Goal: Information Seeking & Learning: Learn about a topic

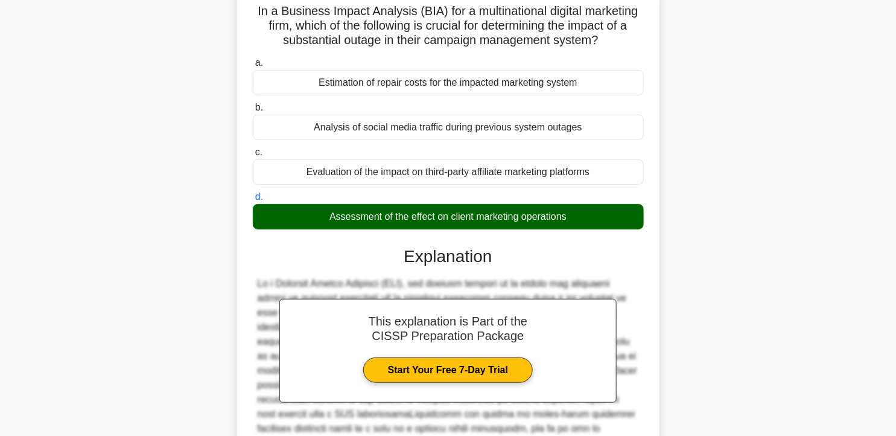
scroll to position [264, 0]
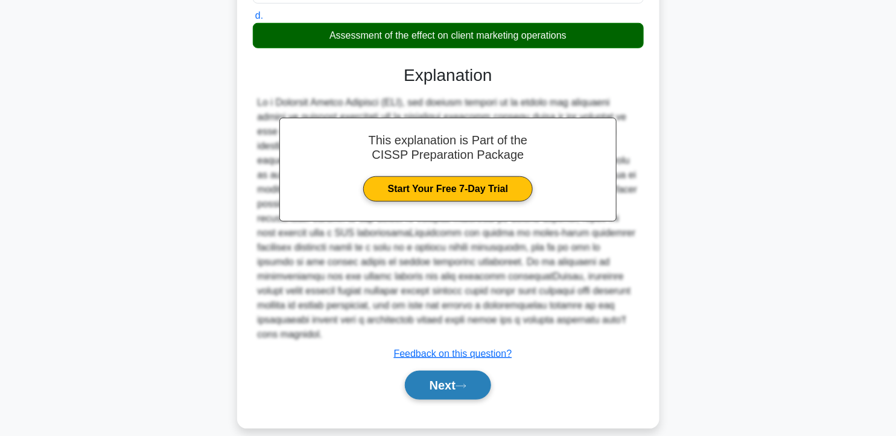
click at [489, 370] on button "Next" at bounding box center [448, 384] width 86 height 29
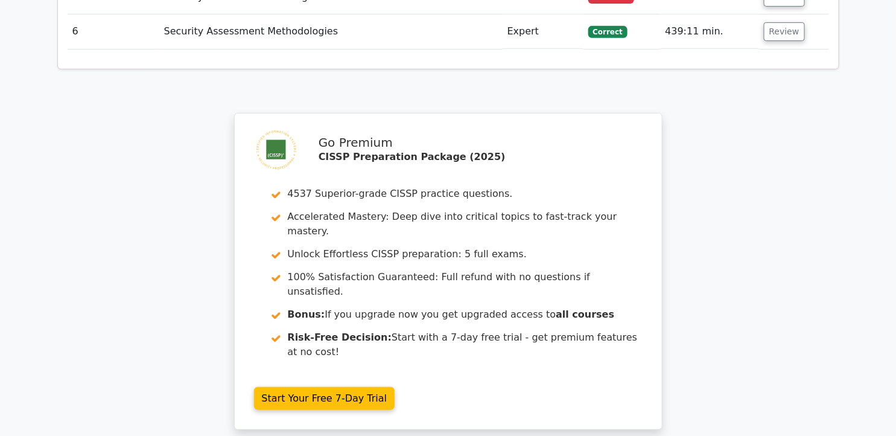
scroll to position [1895, 0]
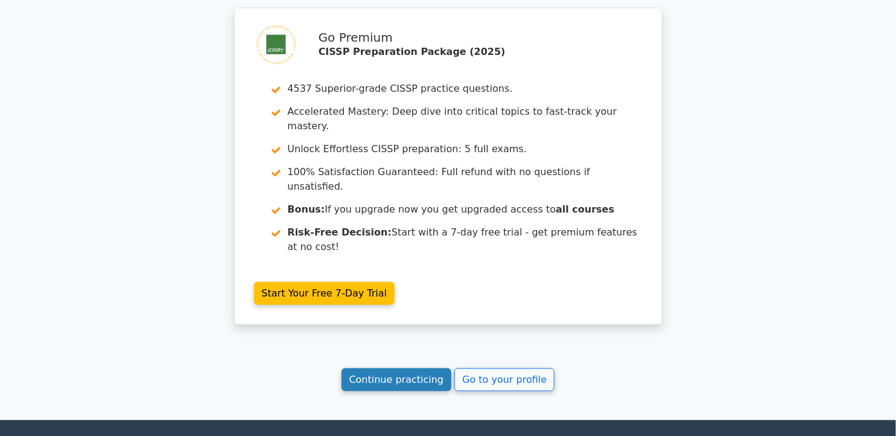
click at [364, 368] on link "Continue practicing" at bounding box center [396, 379] width 110 height 23
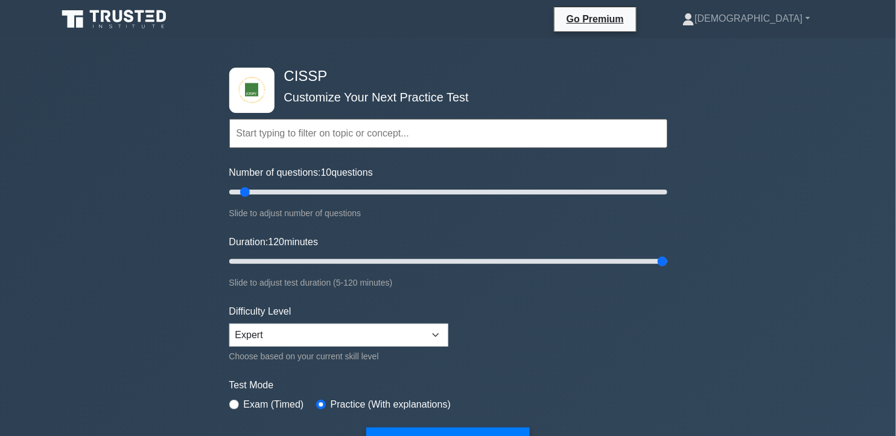
drag, startPoint x: 261, startPoint y: 259, endPoint x: 757, endPoint y: 254, distance: 496.5
type input "120"
click at [667, 255] on input "Duration: 120 minutes" at bounding box center [448, 261] width 438 height 14
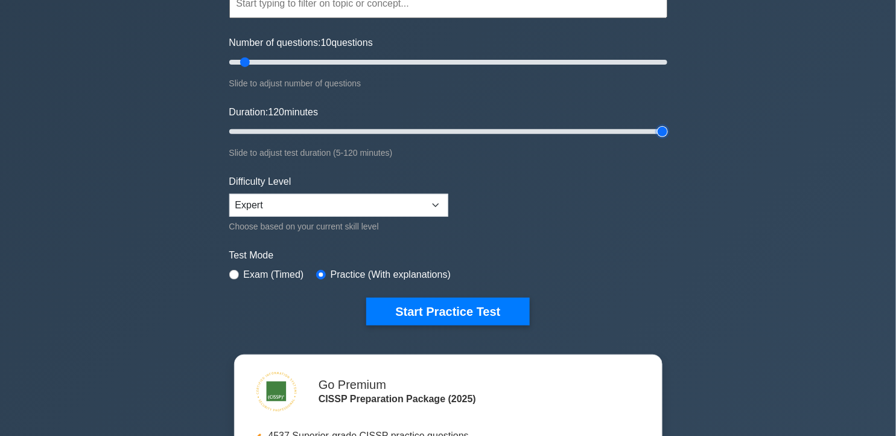
scroll to position [134, 0]
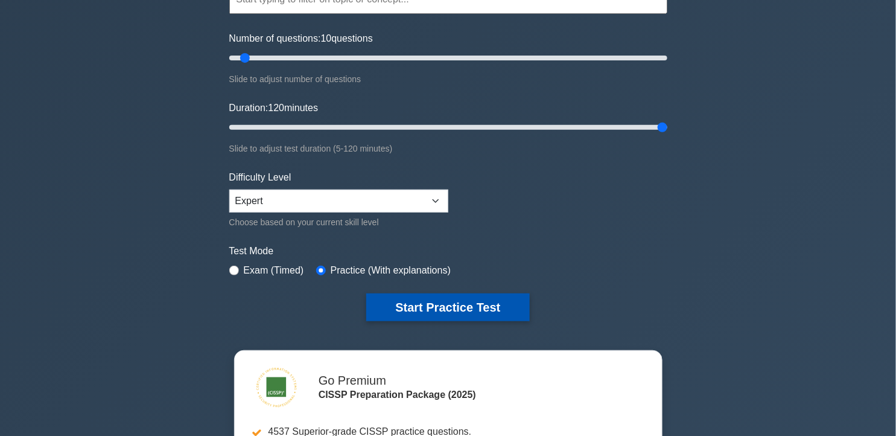
click at [436, 296] on button "Start Practice Test" at bounding box center [447, 307] width 163 height 28
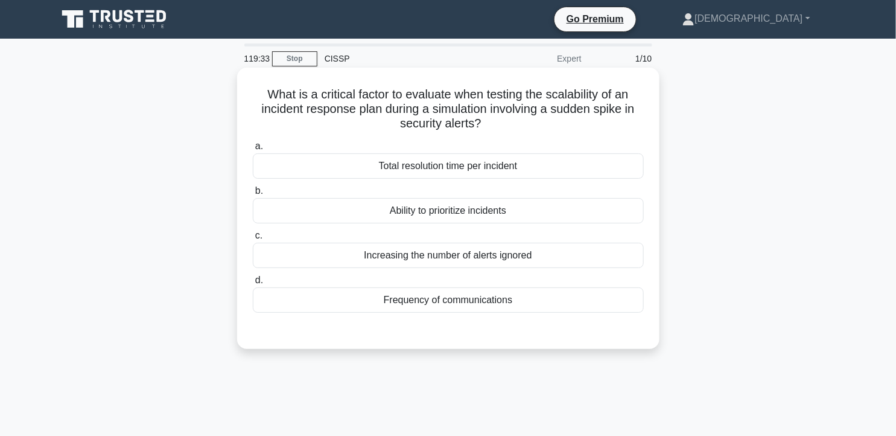
drag, startPoint x: 257, startPoint y: 93, endPoint x: 515, endPoint y: 121, distance: 259.7
click at [515, 122] on h5 "What is a critical factor to evaluate when testing the scalability of an incide…" at bounding box center [448, 109] width 393 height 45
drag, startPoint x: 515, startPoint y: 121, endPoint x: 454, endPoint y: 105, distance: 63.1
copy h5 "What is a critical factor to evaluate when testing the scalability of an incide…"
click at [462, 218] on div "Ability to prioritize incidents" at bounding box center [448, 210] width 391 height 25
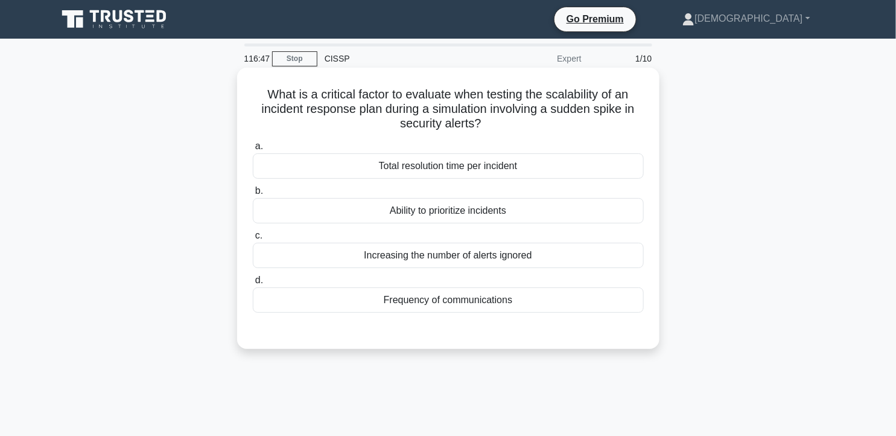
click at [253, 195] on input "b. Ability to prioritize incidents" at bounding box center [253, 191] width 0 height 8
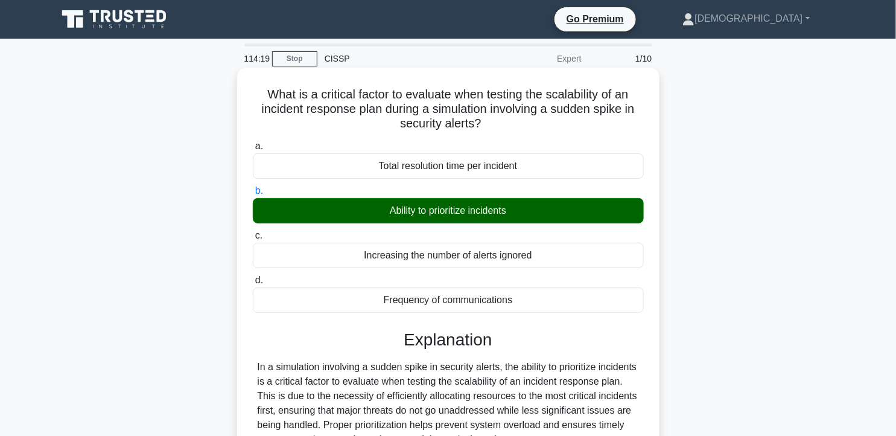
drag, startPoint x: 262, startPoint y: 92, endPoint x: 569, endPoint y: 298, distance: 369.1
click at [569, 298] on div "What is a critical factor to evaluate when testing the scalability of an incide…" at bounding box center [448, 394] width 413 height 644
copy div "What is a critical factor to evaluate when testing the scalability of an incide…"
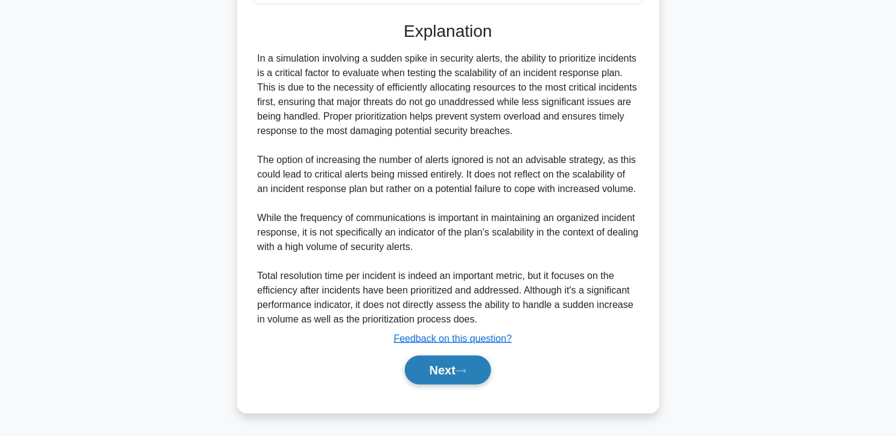
click at [448, 366] on button "Next" at bounding box center [448, 369] width 86 height 29
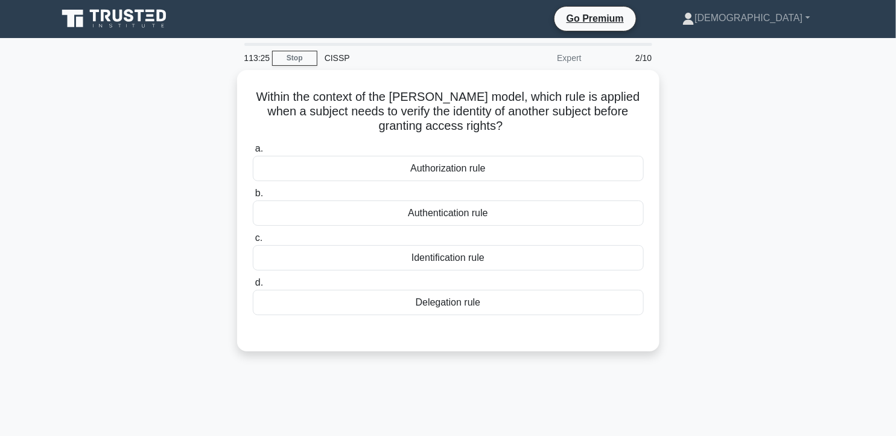
scroll to position [0, 0]
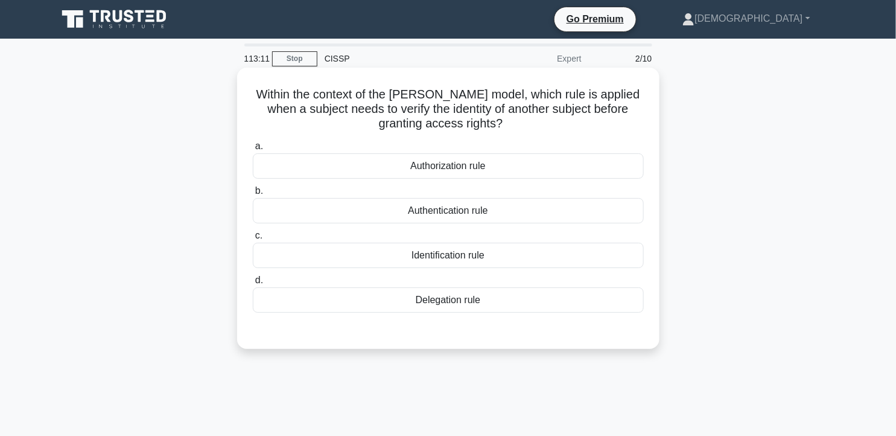
drag, startPoint x: 251, startPoint y: 89, endPoint x: 508, endPoint y: 125, distance: 259.4
click at [508, 125] on h5 "Within the context of the [PERSON_NAME] model, which rule is applied when a sub…" at bounding box center [448, 109] width 393 height 45
drag, startPoint x: 508, startPoint y: 125, endPoint x: 401, endPoint y: 97, distance: 111.1
click at [401, 97] on h5 "Within the context of the [PERSON_NAME] model, which rule is applied when a sub…" at bounding box center [448, 109] width 393 height 45
drag, startPoint x: 396, startPoint y: 89, endPoint x: 526, endPoint y: 98, distance: 130.7
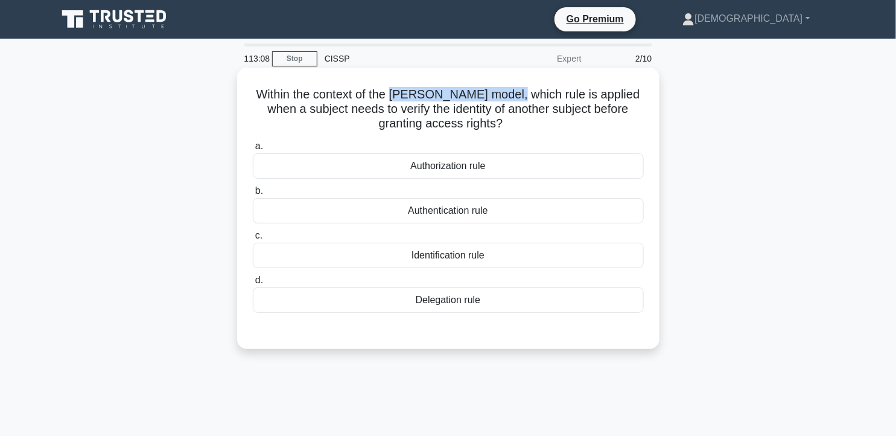
click at [526, 98] on h5 "Within the context of the [PERSON_NAME] model, which rule is applied when a sub…" at bounding box center [448, 109] width 393 height 45
drag, startPoint x: 526, startPoint y: 98, endPoint x: 516, endPoint y: 93, distance: 11.6
copy h5 "[PERSON_NAME] model"
drag, startPoint x: 254, startPoint y: 86, endPoint x: 508, endPoint y: 129, distance: 257.6
click at [508, 129] on h5 "Within the context of the [PERSON_NAME] model, which rule is applied when a sub…" at bounding box center [448, 109] width 393 height 45
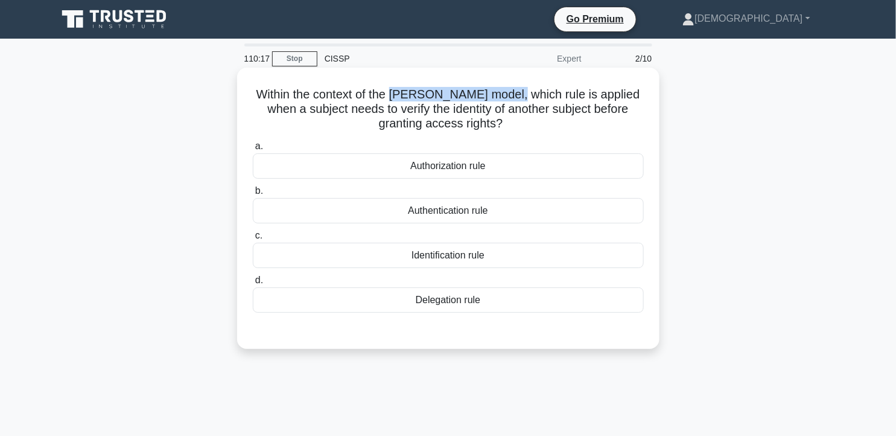
drag, startPoint x: 508, startPoint y: 129, endPoint x: 481, endPoint y: 112, distance: 32.0
copy h5 "Within the context of the [PERSON_NAME] model, which rule is applied when a sub…"
click at [240, 93] on div "Within the context of the [PERSON_NAME] model, which rule is applied when a sub…" at bounding box center [448, 208] width 422 height 281
drag, startPoint x: 248, startPoint y: 92, endPoint x: 501, endPoint y: 299, distance: 327.1
click at [501, 299] on div "Within the context of the [PERSON_NAME] model, which rule is applied when a sub…" at bounding box center [448, 207] width 413 height 271
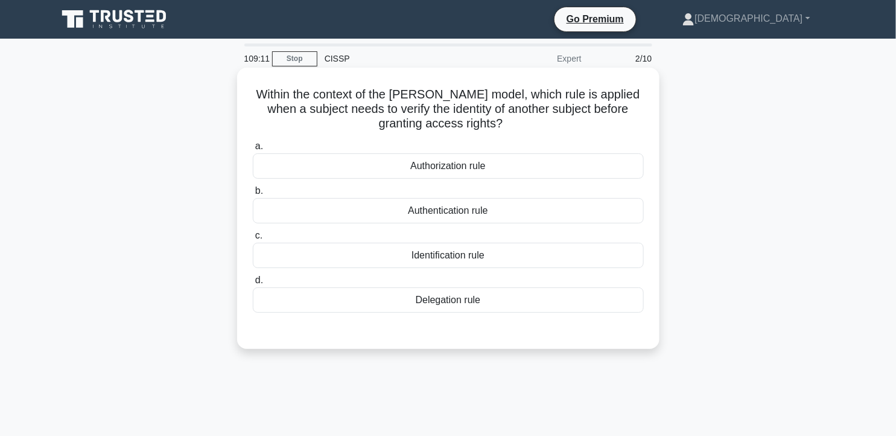
drag, startPoint x: 501, startPoint y: 299, endPoint x: 457, endPoint y: 92, distance: 212.3
copy div "Within the context of the [PERSON_NAME] model, which rule is applied when a sub…"
click at [490, 206] on div "Authentication rule" at bounding box center [448, 210] width 391 height 25
click at [253, 195] on input "b. Authentication rule" at bounding box center [253, 191] width 0 height 8
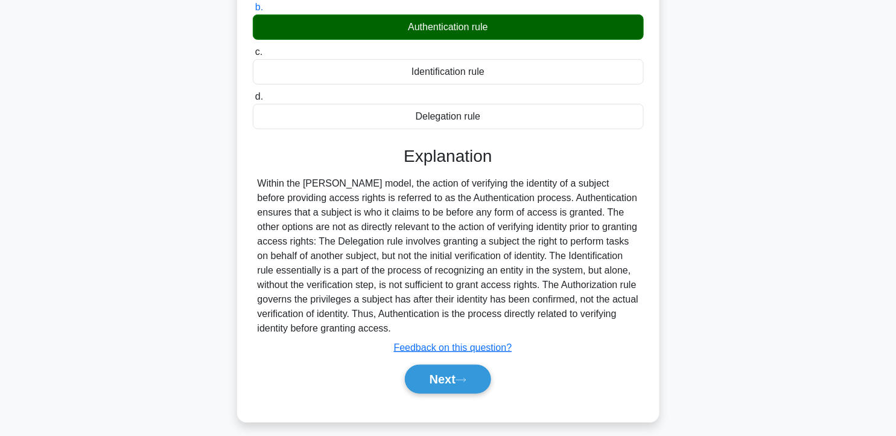
scroll to position [201, 0]
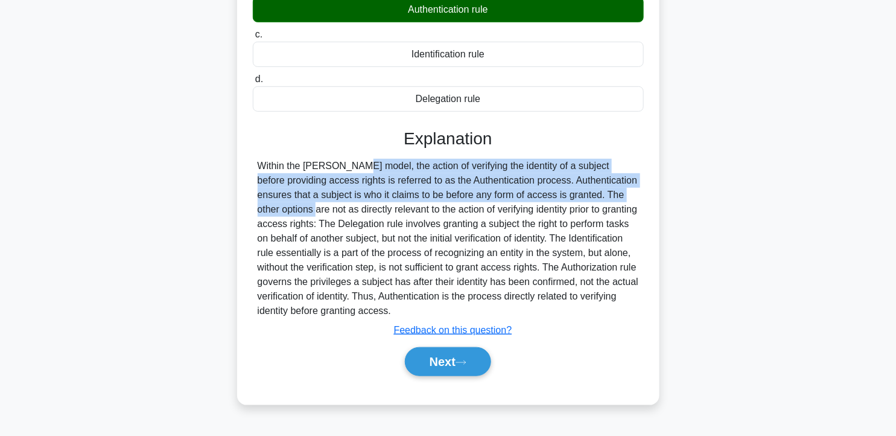
drag, startPoint x: 281, startPoint y: 168, endPoint x: 605, endPoint y: 189, distance: 324.6
click at [605, 189] on div "Within the [PERSON_NAME] model, the action of verifying the identity of a subje…" at bounding box center [448, 238] width 381 height 159
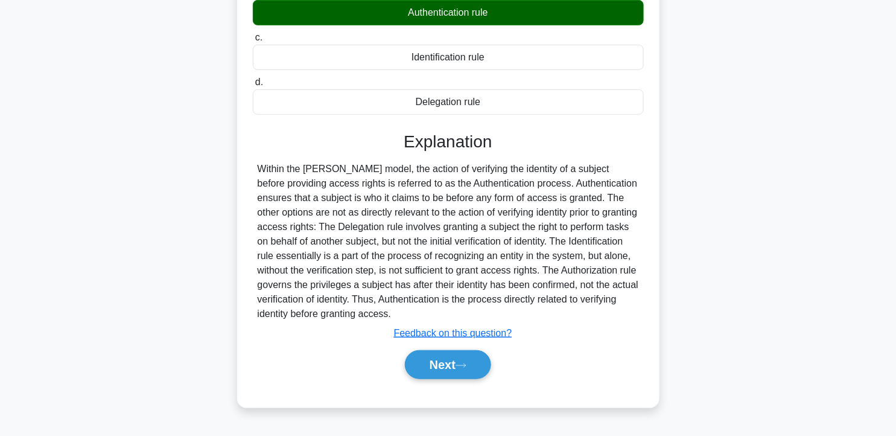
drag, startPoint x: 605, startPoint y: 189, endPoint x: 738, endPoint y: 214, distance: 135.7
click at [738, 214] on div "Within the context of the [PERSON_NAME] model, which rule is applied when a sub…" at bounding box center [448, 146] width 796 height 552
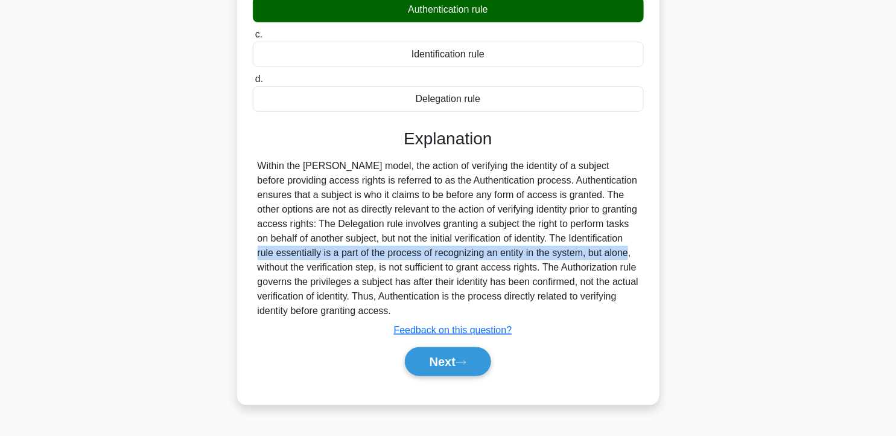
drag, startPoint x: 620, startPoint y: 235, endPoint x: 644, endPoint y: 247, distance: 27.0
click at [644, 247] on div "a. Authorization rule b. Authentication rule c. d." at bounding box center [448, 162] width 393 height 455
click at [481, 367] on button "Next" at bounding box center [448, 361] width 86 height 29
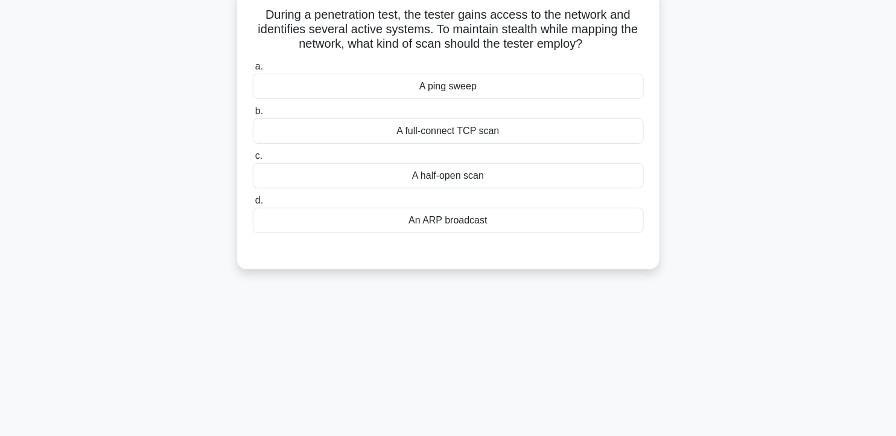
scroll to position [0, 0]
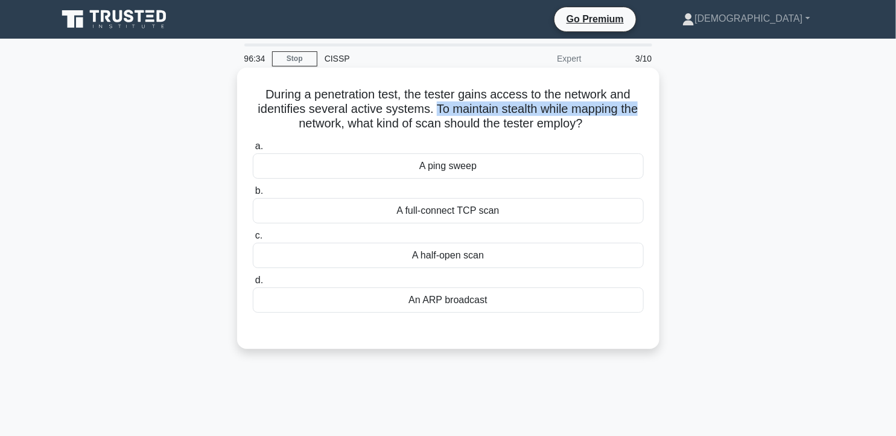
drag, startPoint x: 435, startPoint y: 106, endPoint x: 641, endPoint y: 106, distance: 205.7
click at [641, 106] on h5 "During a penetration test, the tester gains access to the network and identifie…" at bounding box center [448, 109] width 393 height 45
drag, startPoint x: 260, startPoint y: 94, endPoint x: 618, endPoint y: 117, distance: 358.5
click at [618, 117] on h5 "During a penetration test, the tester gains access to the network and identifie…" at bounding box center [448, 109] width 393 height 45
drag, startPoint x: 618, startPoint y: 117, endPoint x: 540, endPoint y: 113, distance: 77.9
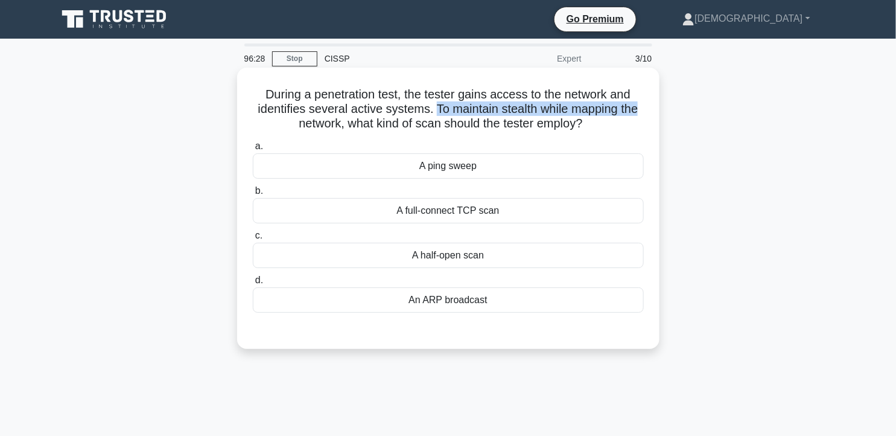
copy h5 "During a penetration test, the tester gains access to the network and identifie…"
click at [477, 258] on div "A half-open scan" at bounding box center [448, 255] width 391 height 25
click at [253, 239] on input "c. A half-open scan" at bounding box center [253, 236] width 0 height 8
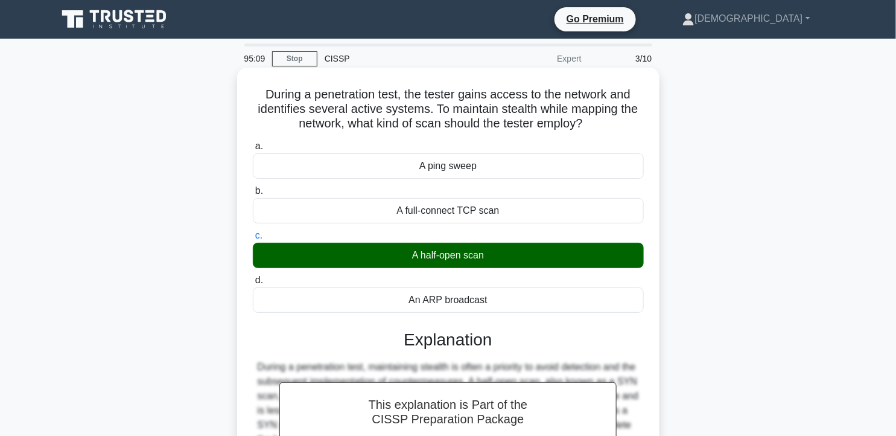
drag, startPoint x: 264, startPoint y: 90, endPoint x: 529, endPoint y: 291, distance: 332.5
click at [529, 291] on div "During a penetration test, the tester gains access to the network and identifie…" at bounding box center [448, 357] width 413 height 571
copy div "During a penetration test, the tester gains access to the network and identifie…"
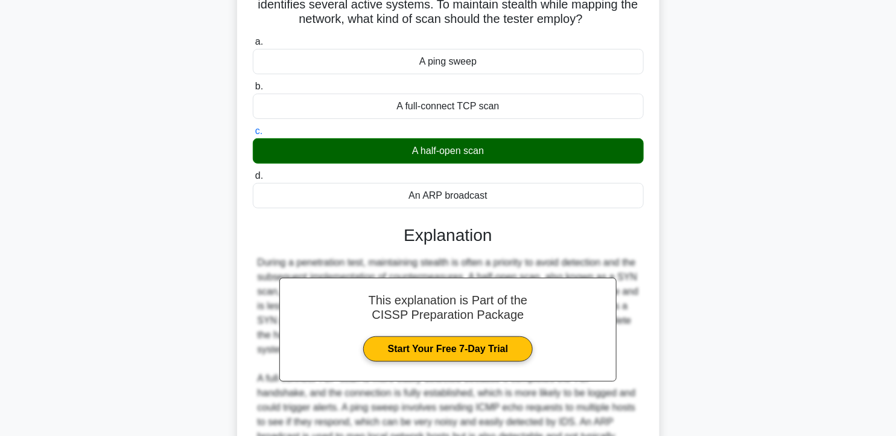
scroll to position [236, 0]
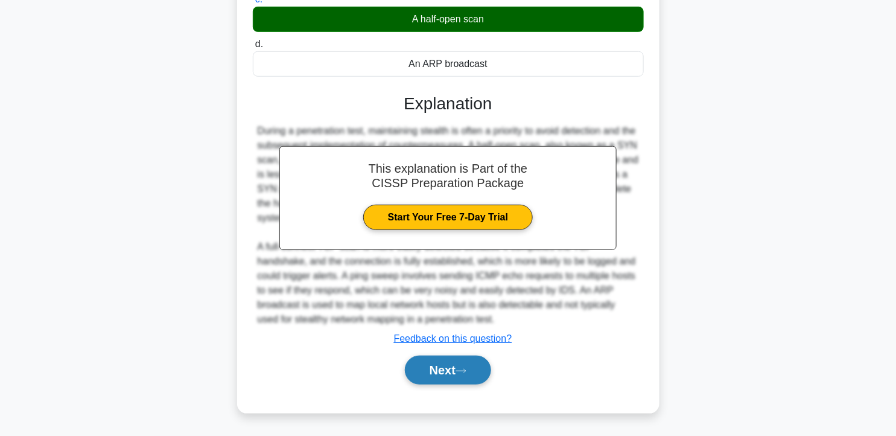
click at [439, 380] on button "Next" at bounding box center [448, 369] width 86 height 29
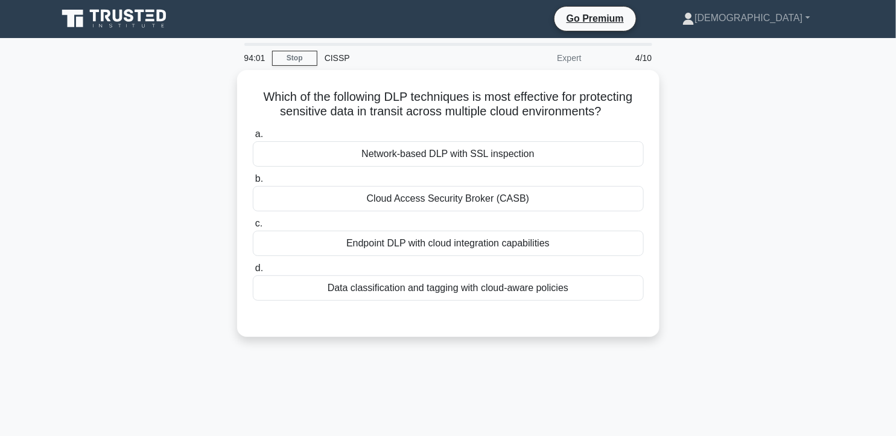
scroll to position [0, 0]
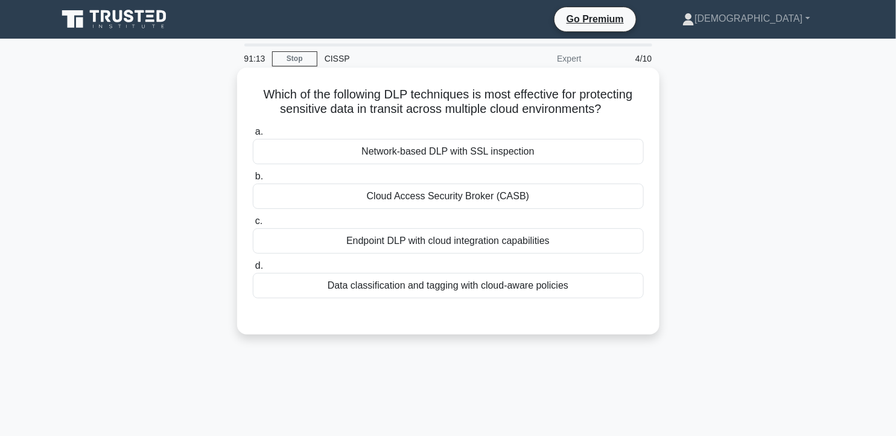
click at [491, 238] on div "Endpoint DLP with cloud integration capabilities" at bounding box center [448, 240] width 391 height 25
click at [253, 225] on input "c. Endpoint DLP with cloud integration capabilities" at bounding box center [253, 221] width 0 height 8
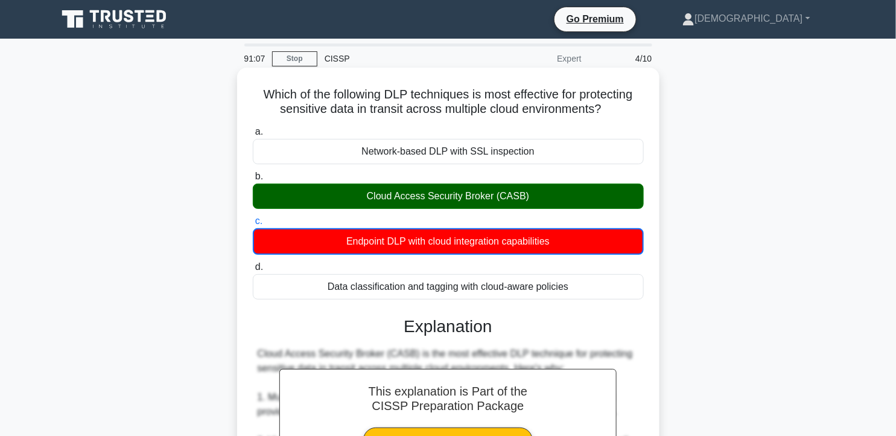
drag, startPoint x: 258, startPoint y: 91, endPoint x: 583, endPoint y: 282, distance: 376.9
drag, startPoint x: 583, startPoint y: 282, endPoint x: 483, endPoint y: 107, distance: 201.1
copy div "Which of the following DLP techniques is most effective for protecting sensitiv…"
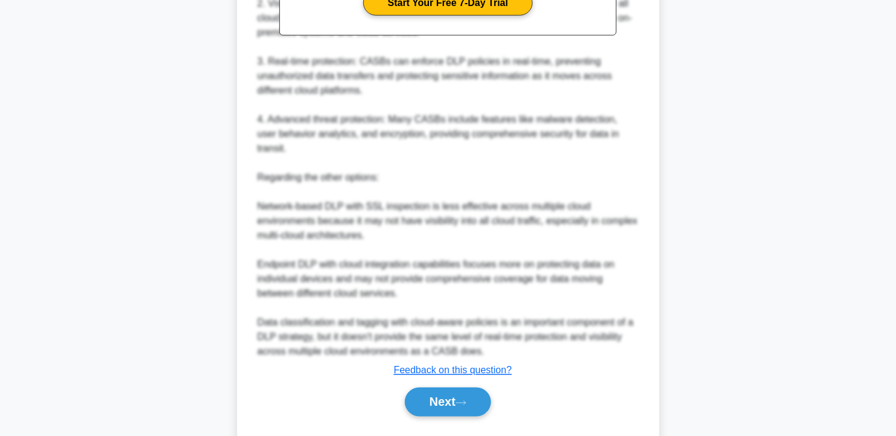
scroll to position [453, 0]
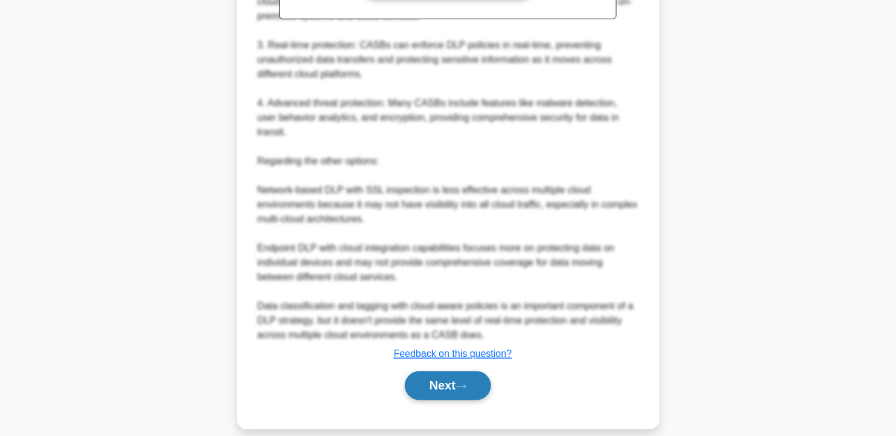
click at [448, 380] on button "Next" at bounding box center [448, 385] width 86 height 29
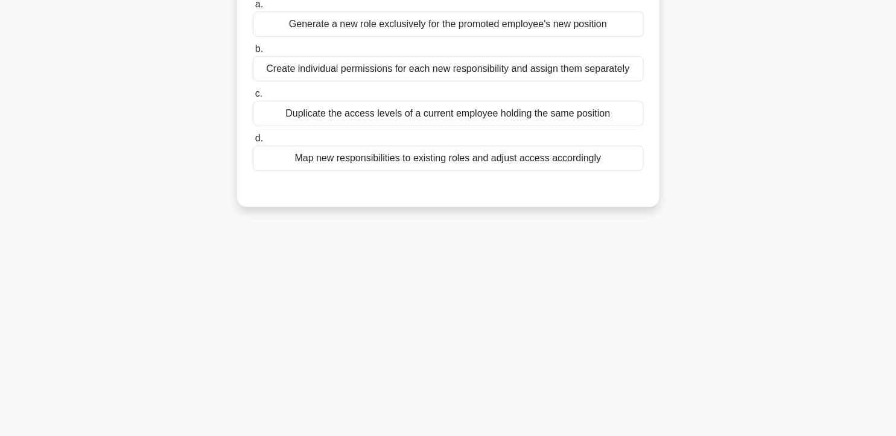
scroll to position [0, 0]
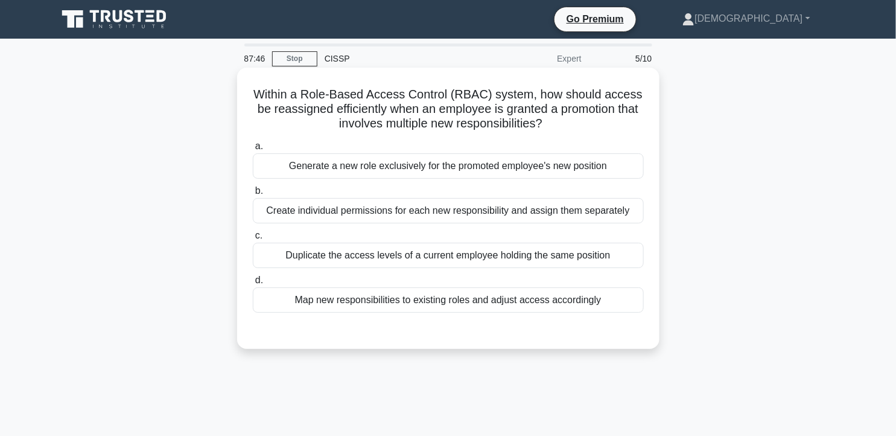
click at [401, 212] on div "Create individual permissions for each new responsibility and assign them separ…" at bounding box center [448, 210] width 391 height 25
click at [253, 195] on input "b. Create individual permissions for each new responsibility and assign them se…" at bounding box center [253, 191] width 0 height 8
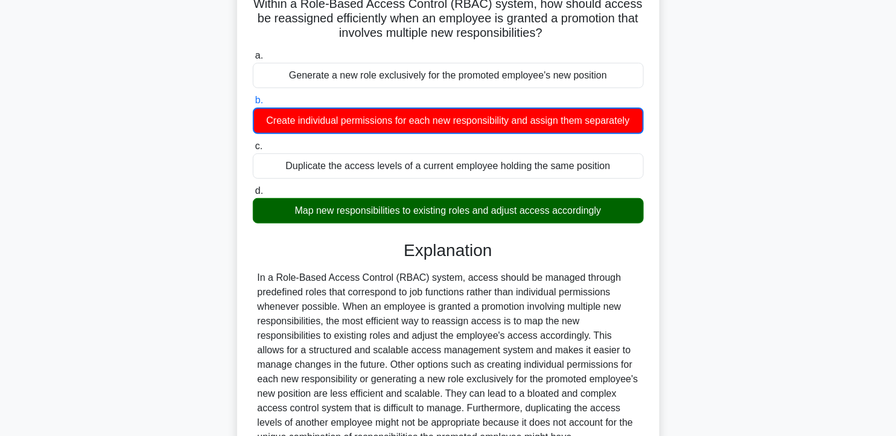
scroll to position [67, 0]
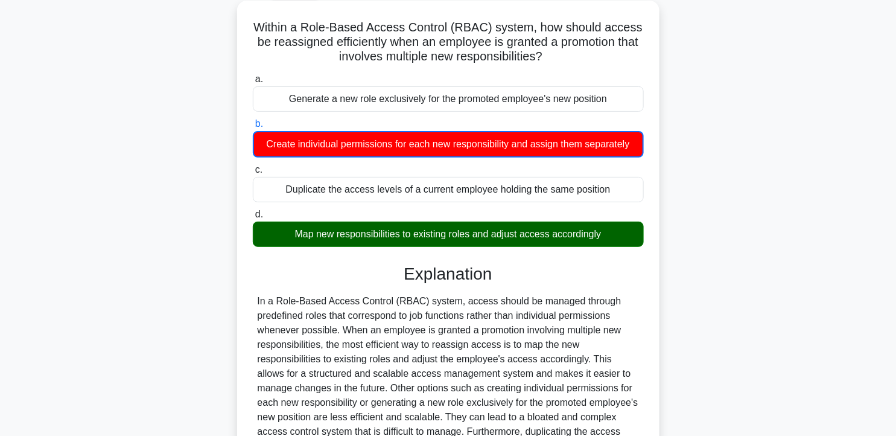
drag, startPoint x: 255, startPoint y: 26, endPoint x: 636, endPoint y: 227, distance: 430.9
click at [637, 227] on div "Within a Role-Based Access Control (RBAC) system, how should access be reassign…" at bounding box center [448, 277] width 413 height 544
copy div "Within a Role-Based Access Control (RBAC) system, how should access be reassign…"
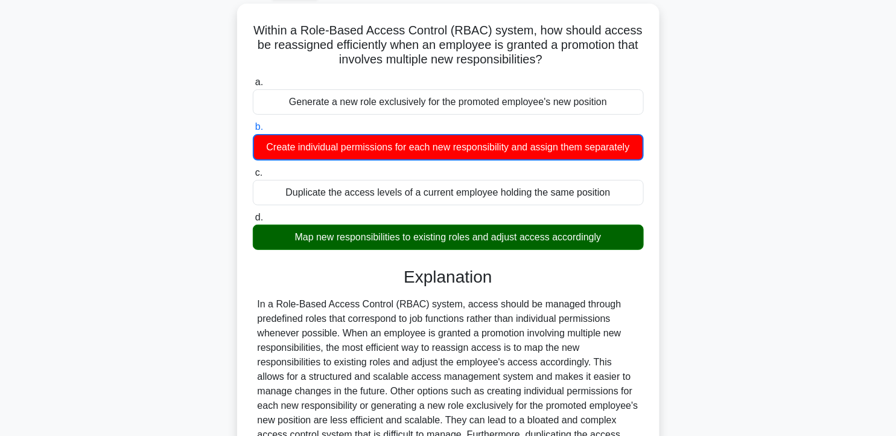
click at [811, 159] on div "Within a Role-Based Access Control (RBAC) system, how should access be reassign…" at bounding box center [448, 288] width 796 height 568
click at [728, 152] on div "Within a Role-Based Access Control (RBAC) system, how should access be reassign…" at bounding box center [448, 288] width 796 height 568
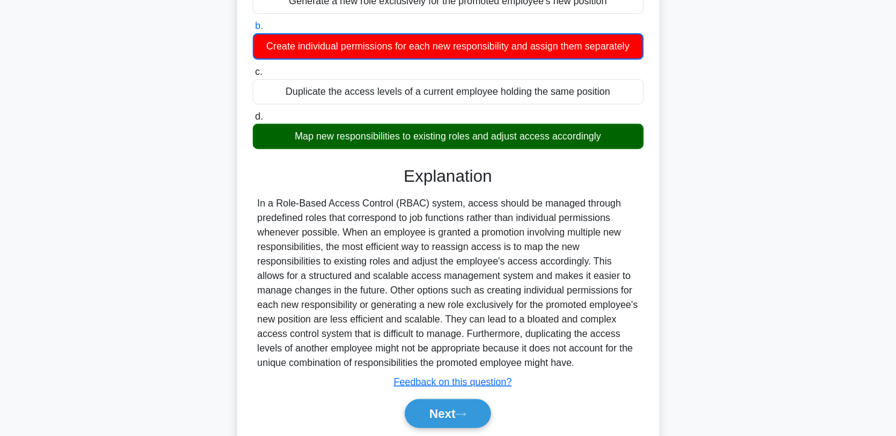
scroll to position [215, 0]
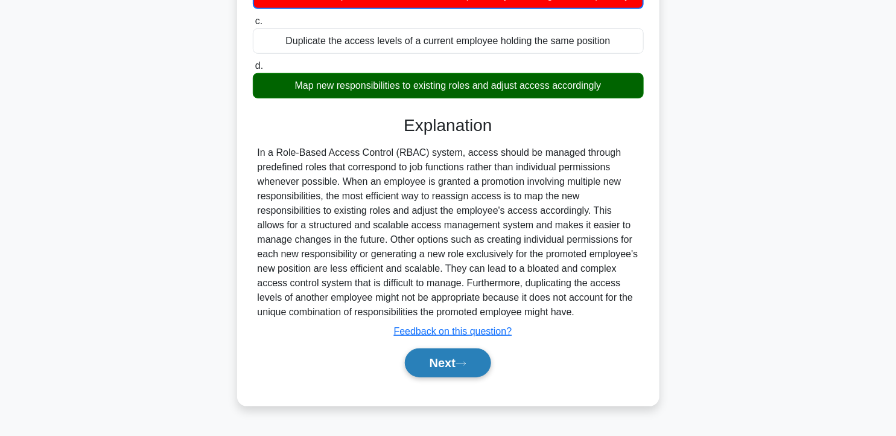
click at [473, 358] on button "Next" at bounding box center [448, 362] width 86 height 29
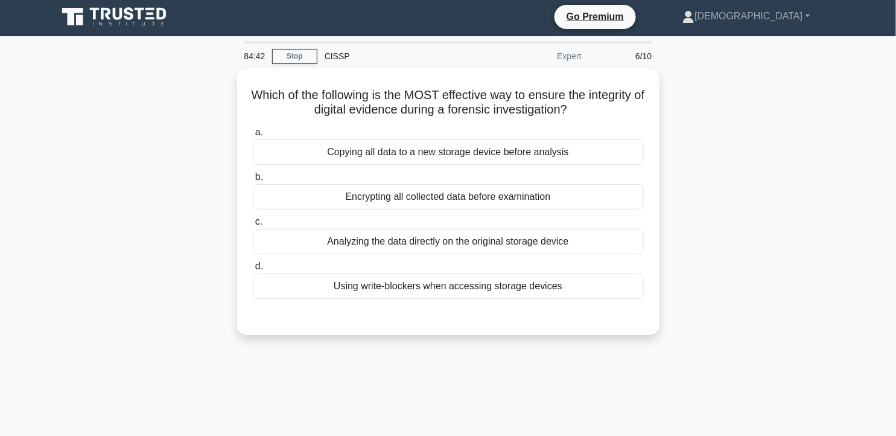
scroll to position [0, 0]
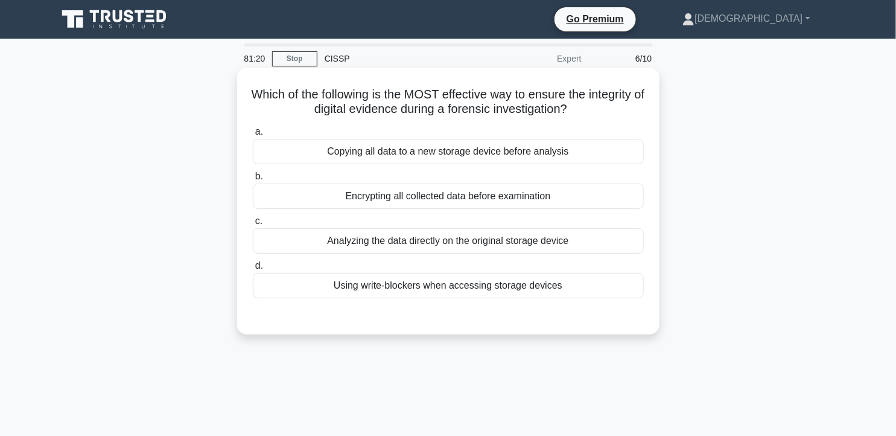
drag, startPoint x: 363, startPoint y: 284, endPoint x: 423, endPoint y: 291, distance: 61.3
click at [423, 291] on div "Using write-blockers when accessing storage devices" at bounding box center [448, 285] width 391 height 25
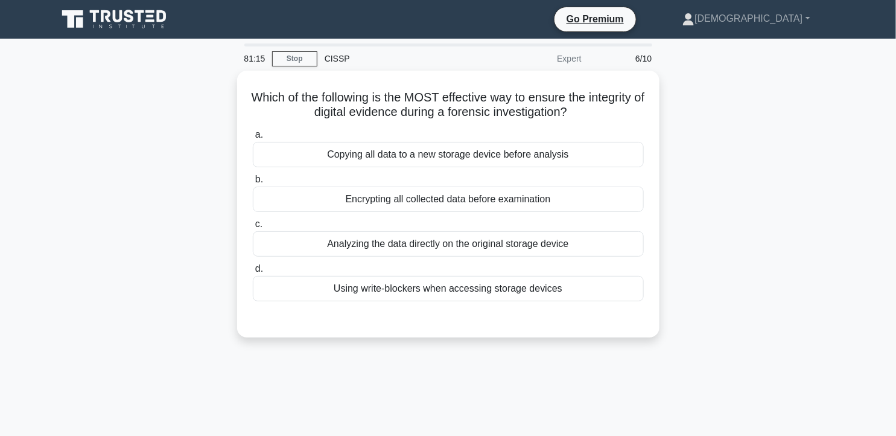
drag, startPoint x: 417, startPoint y: 285, endPoint x: 755, endPoint y: 129, distance: 371.7
click at [755, 129] on div "Which of the following is the MOST effective way to ensure the integrity of dig…" at bounding box center [448, 211] width 796 height 281
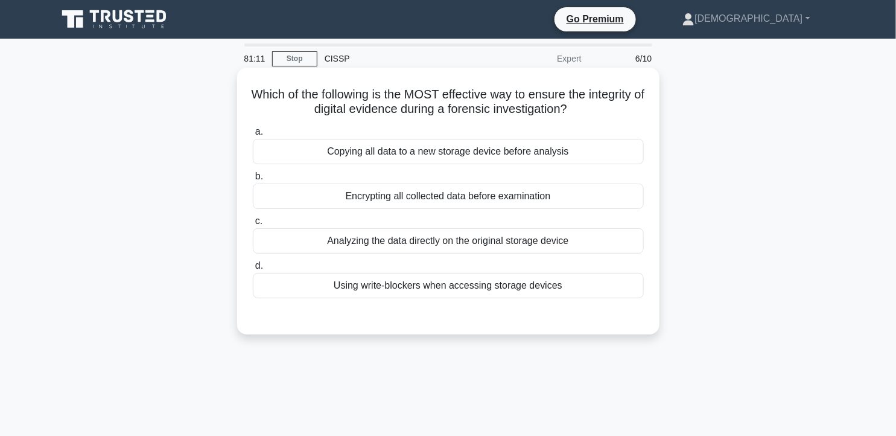
drag, startPoint x: 439, startPoint y: 93, endPoint x: 613, endPoint y: 113, distance: 175.5
click at [614, 113] on h5 "Which of the following is the MOST effective way to ensure the integrity of dig…" at bounding box center [448, 102] width 393 height 30
drag, startPoint x: 613, startPoint y: 113, endPoint x: 552, endPoint y: 106, distance: 61.4
click at [477, 151] on div "Copying all data to a new storage device before analysis" at bounding box center [448, 151] width 391 height 25
click at [253, 136] on input "a. Copying all data to a new storage device before analysis" at bounding box center [253, 132] width 0 height 8
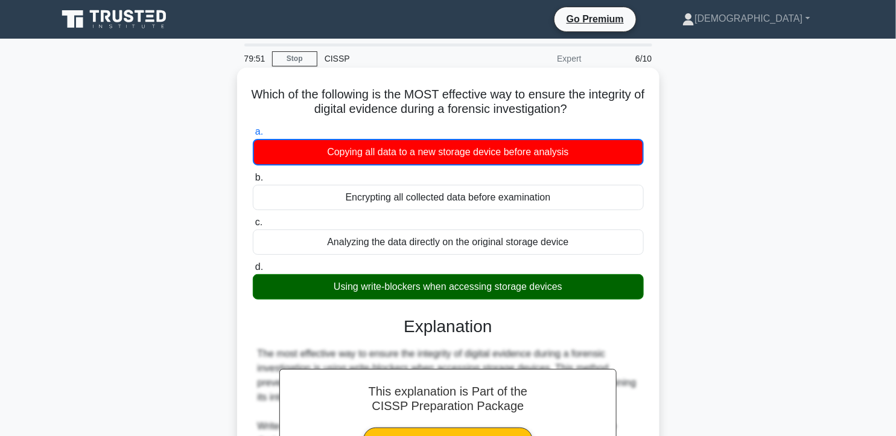
drag, startPoint x: 371, startPoint y: 137, endPoint x: 436, endPoint y: 151, distance: 66.0
click at [436, 151] on label "a. Copying all data to a new storage device before analysis" at bounding box center [448, 144] width 391 height 41
drag, startPoint x: 275, startPoint y: 89, endPoint x: 587, endPoint y: 280, distance: 365.5
click at [587, 280] on div "Which of the following is the MOST effective way to ensure the integrity of dig…" at bounding box center [448, 438] width 413 height 732
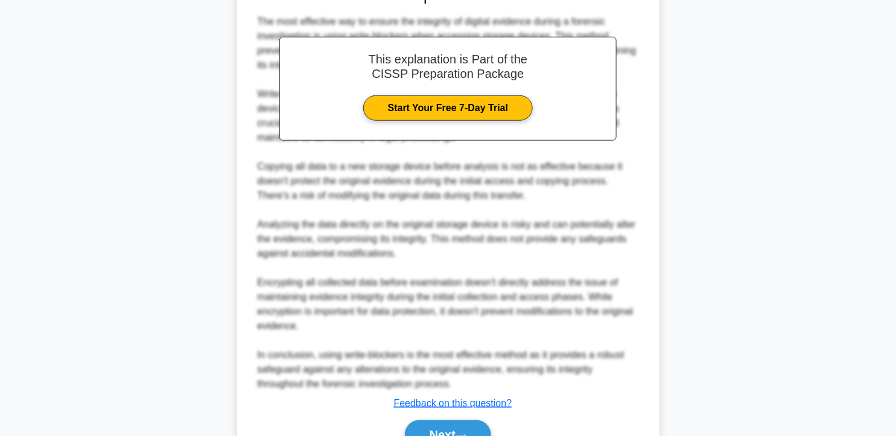
scroll to position [395, 0]
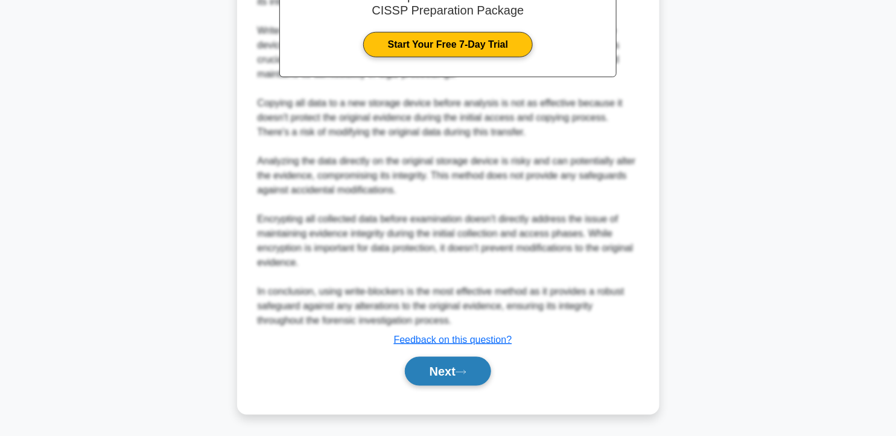
drag, startPoint x: 472, startPoint y: 374, endPoint x: 486, endPoint y: 378, distance: 14.3
click at [472, 374] on button "Next" at bounding box center [448, 371] width 86 height 29
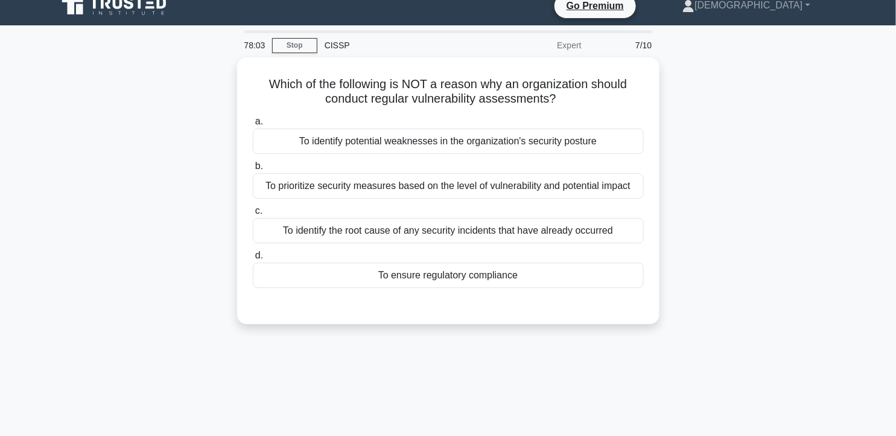
scroll to position [0, 0]
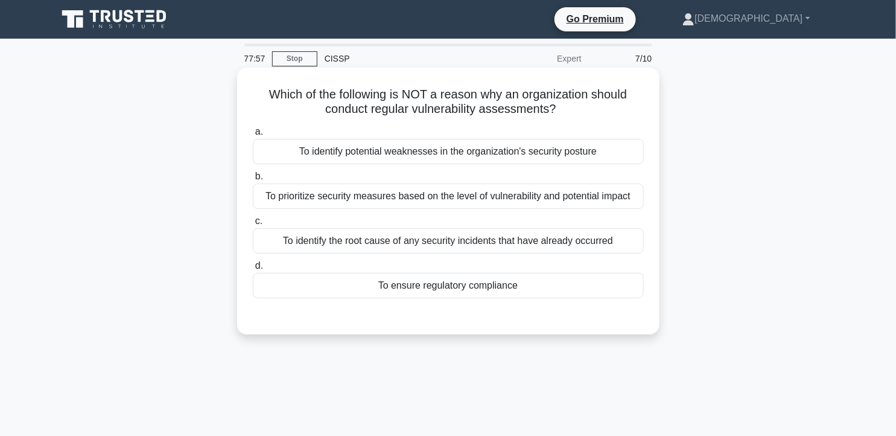
drag, startPoint x: 256, startPoint y: 98, endPoint x: 575, endPoint y: 105, distance: 319.2
click at [575, 105] on div "Which of the following is NOT a reason why an organization should conduct regul…" at bounding box center [448, 200] width 413 height 257
click at [408, 287] on div "To ensure regulatory compliance" at bounding box center [448, 285] width 391 height 25
click at [253, 270] on input "d. To ensure regulatory compliance" at bounding box center [253, 266] width 0 height 8
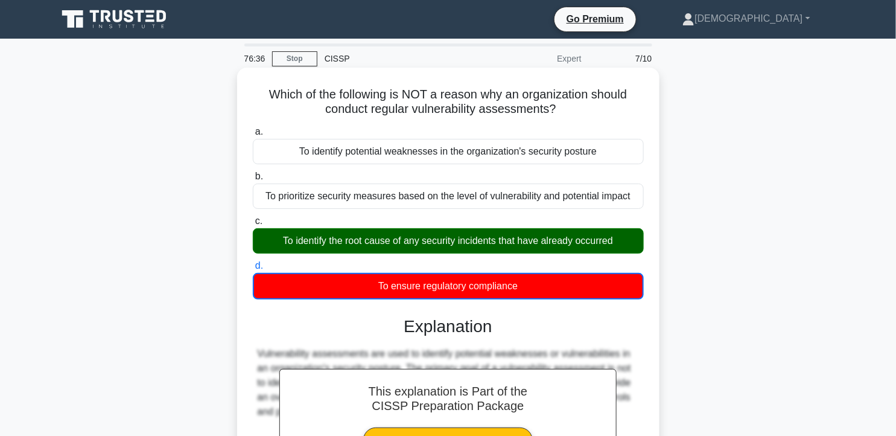
drag, startPoint x: 264, startPoint y: 92, endPoint x: 527, endPoint y: 280, distance: 322.9
click at [527, 280] on div "Which of the following is NOT a reason why an organization should conduct regul…" at bounding box center [448, 322] width 413 height 500
drag, startPoint x: 527, startPoint y: 280, endPoint x: 432, endPoint y: 106, distance: 197.9
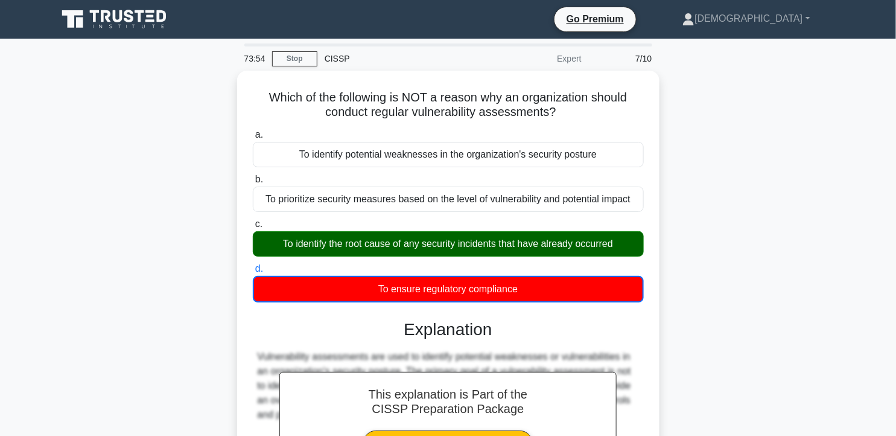
click at [807, 230] on div "Which of the following is NOT a reason why an organization should conduct regul…" at bounding box center [448, 333] width 796 height 524
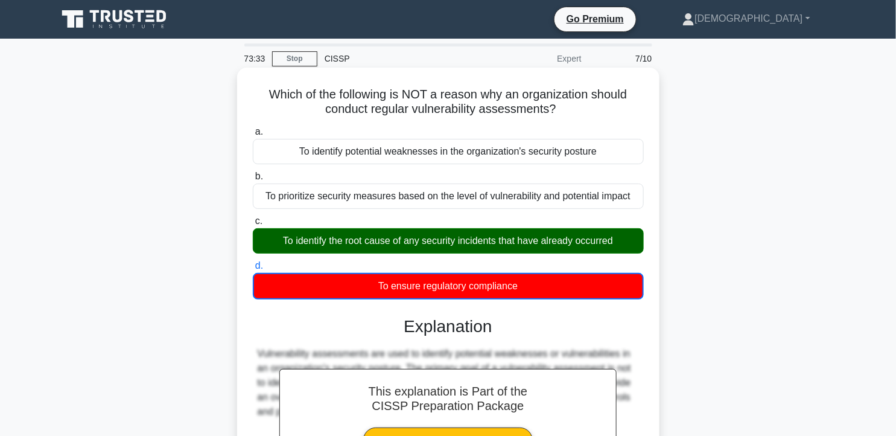
drag, startPoint x: 369, startPoint y: 285, endPoint x: 538, endPoint y: 291, distance: 169.0
click at [538, 291] on div "To ensure regulatory compliance" at bounding box center [448, 286] width 391 height 27
drag, startPoint x: 273, startPoint y: 240, endPoint x: 619, endPoint y: 249, distance: 345.8
click at [619, 249] on div "To identify the root cause of any security incidents that have already occurred" at bounding box center [448, 240] width 391 height 25
drag, startPoint x: 619, startPoint y: 249, endPoint x: 603, endPoint y: 244, distance: 16.4
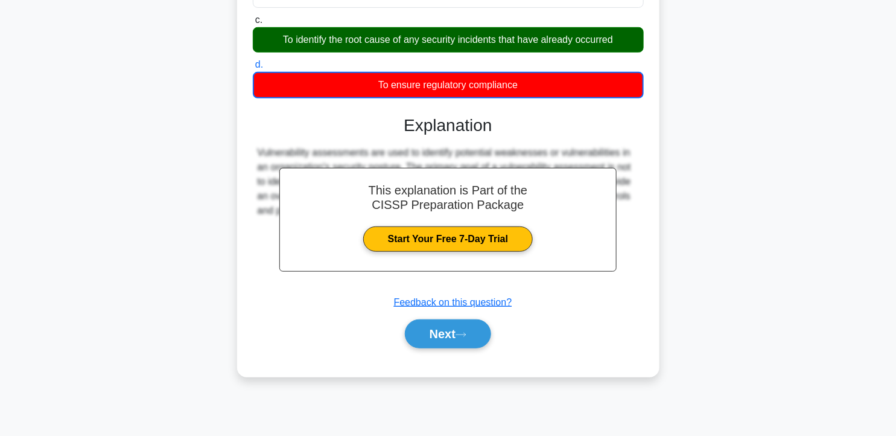
scroll to position [215, 0]
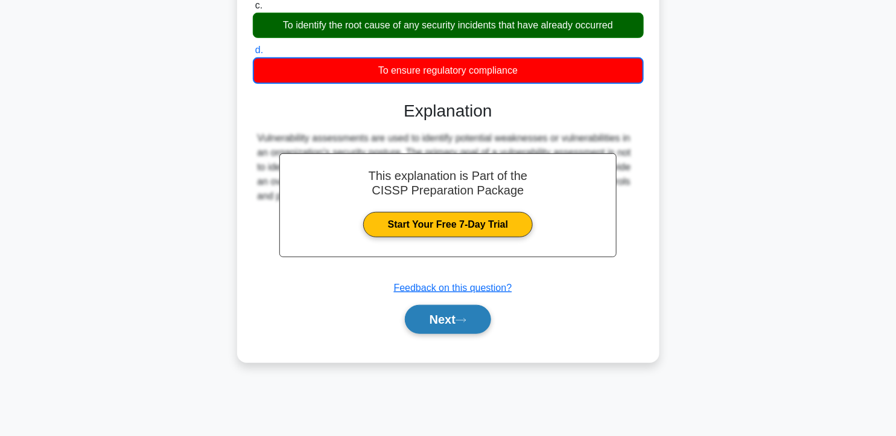
drag, startPoint x: 463, startPoint y: 326, endPoint x: 480, endPoint y: 327, distance: 17.5
click at [463, 326] on button "Next" at bounding box center [448, 319] width 86 height 29
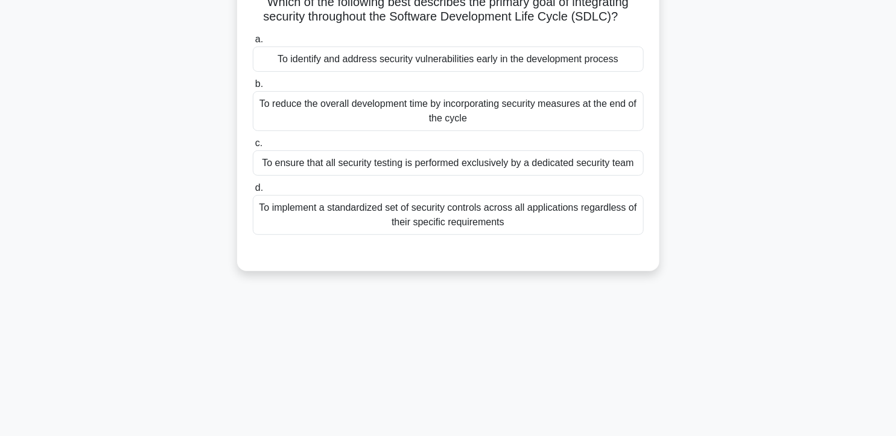
scroll to position [0, 0]
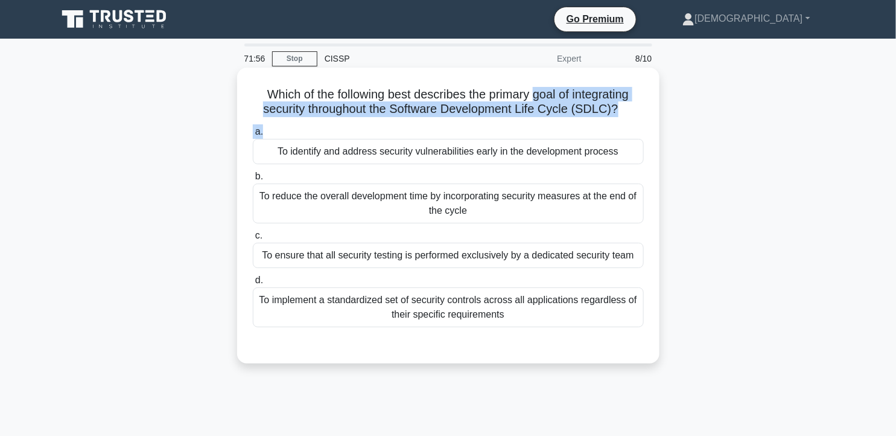
drag, startPoint x: 535, startPoint y: 101, endPoint x: 503, endPoint y: 122, distance: 38.7
click at [503, 122] on div "Which of the following best describes the primary goal of integrating security …" at bounding box center [448, 215] width 413 height 286
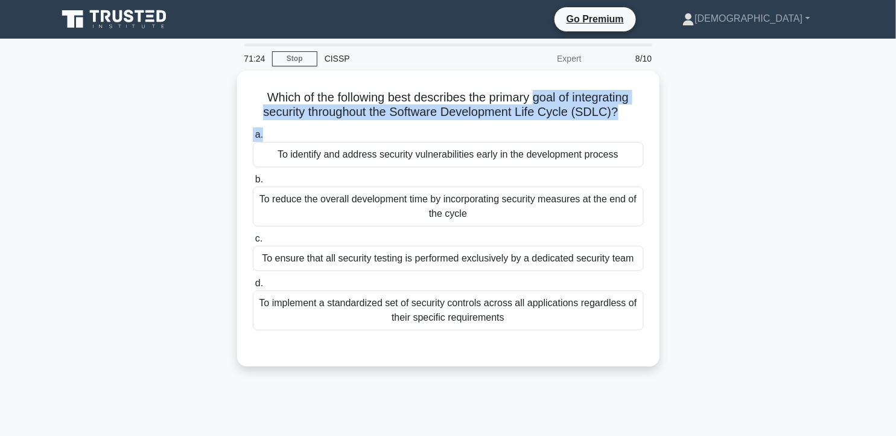
drag, startPoint x: 469, startPoint y: 90, endPoint x: 670, endPoint y: 112, distance: 202.1
click at [671, 112] on div "Which of the following best describes the primary goal of integrating security …" at bounding box center [448, 226] width 796 height 310
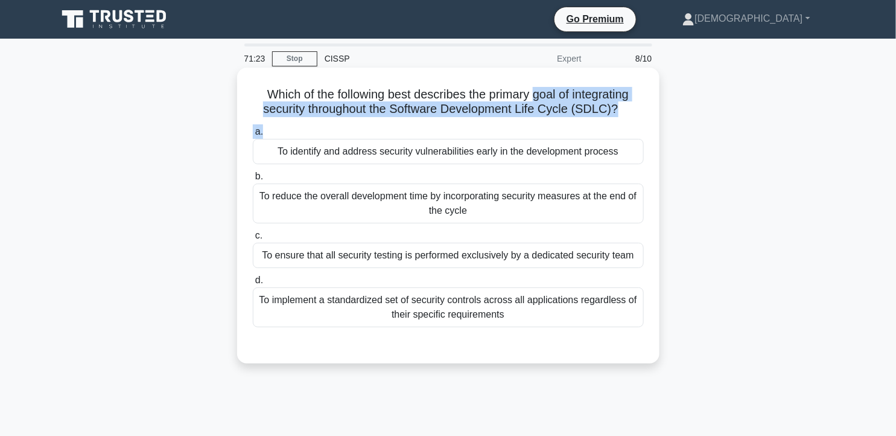
drag, startPoint x: 670, startPoint y: 112, endPoint x: 575, endPoint y: 110, distance: 95.3
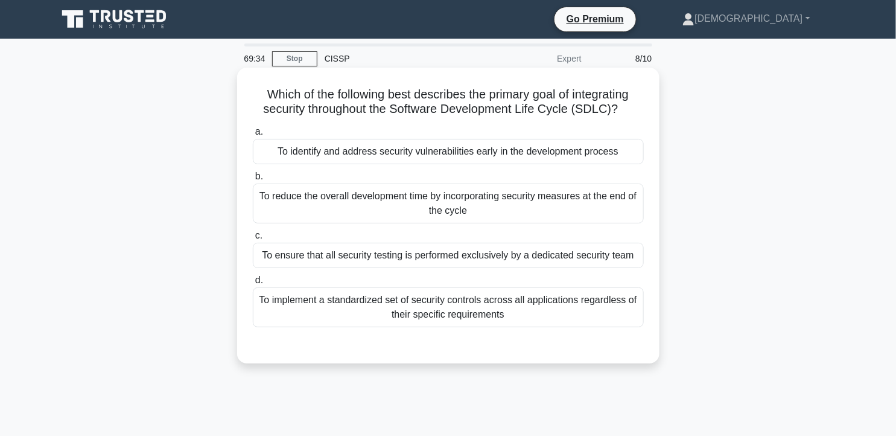
click at [427, 149] on div "To identify and address security vulnerabilities early in the development proce…" at bounding box center [448, 151] width 391 height 25
click at [253, 136] on input "a. To identify and address security vulnerabilities early in the development pr…" at bounding box center [253, 132] width 0 height 8
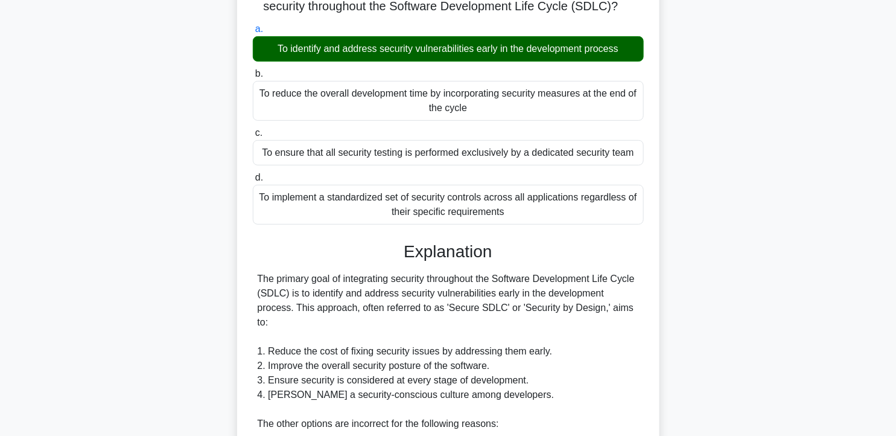
scroll to position [134, 0]
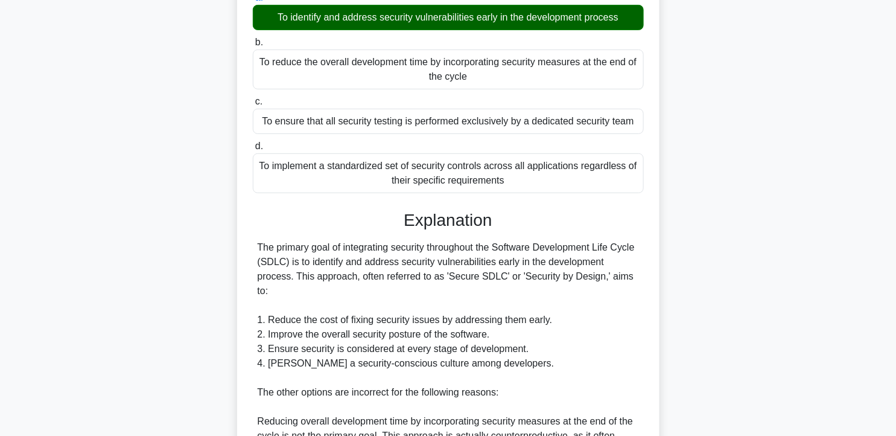
drag, startPoint x: 515, startPoint y: 274, endPoint x: 614, endPoint y: 278, distance: 99.6
click at [614, 278] on div "The primary goal of integrating security throughout the Software Development Li…" at bounding box center [448, 421] width 381 height 362
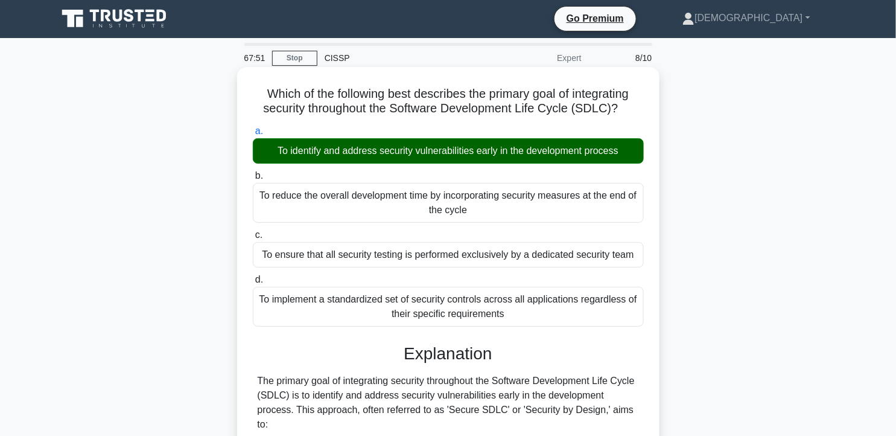
scroll to position [0, 0]
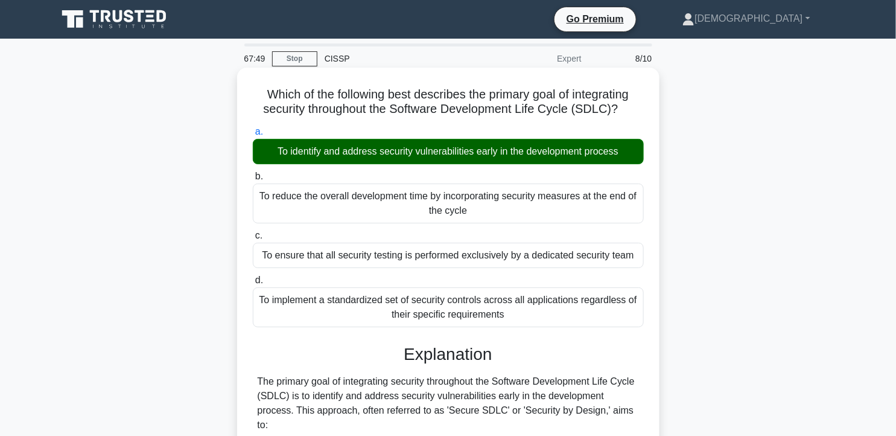
drag, startPoint x: 261, startPoint y: 93, endPoint x: 528, endPoint y: 316, distance: 348.3
drag, startPoint x: 528, startPoint y: 316, endPoint x: 451, endPoint y: 111, distance: 218.4
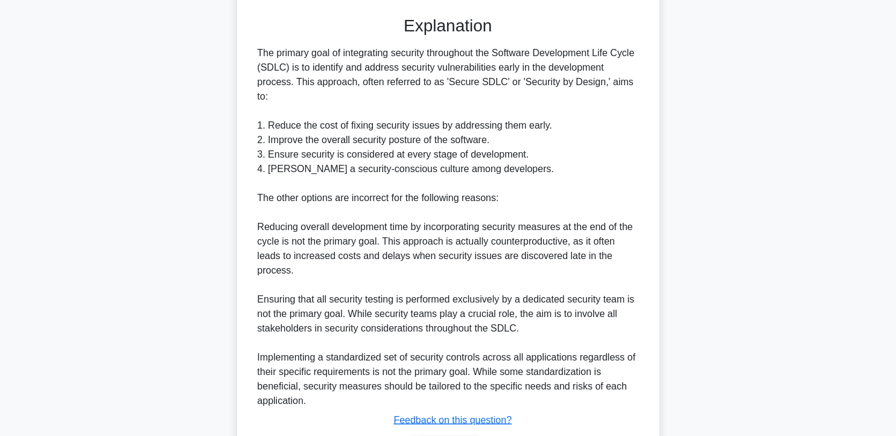
scroll to position [381, 0]
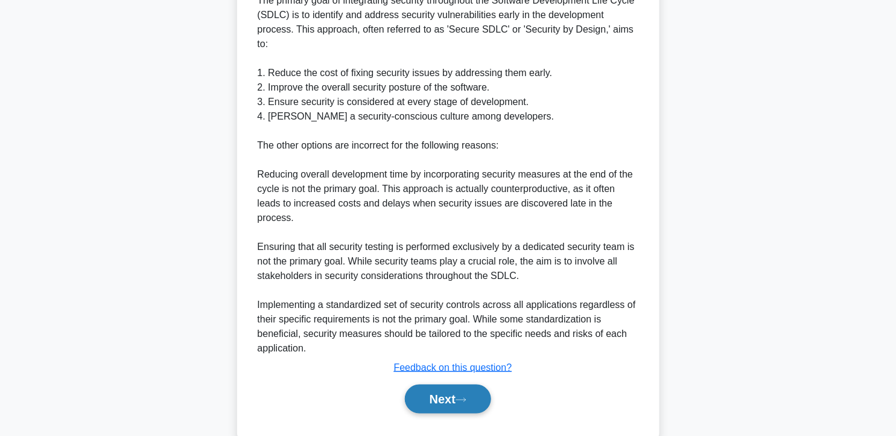
click at [461, 384] on button "Next" at bounding box center [448, 398] width 86 height 29
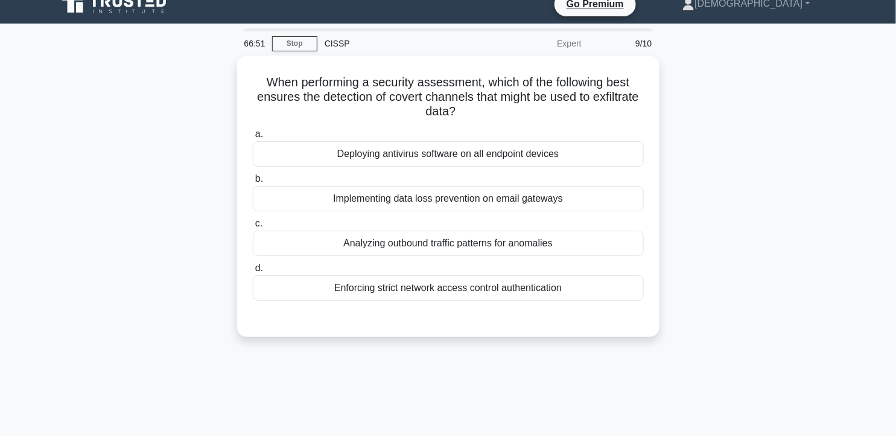
scroll to position [14, 0]
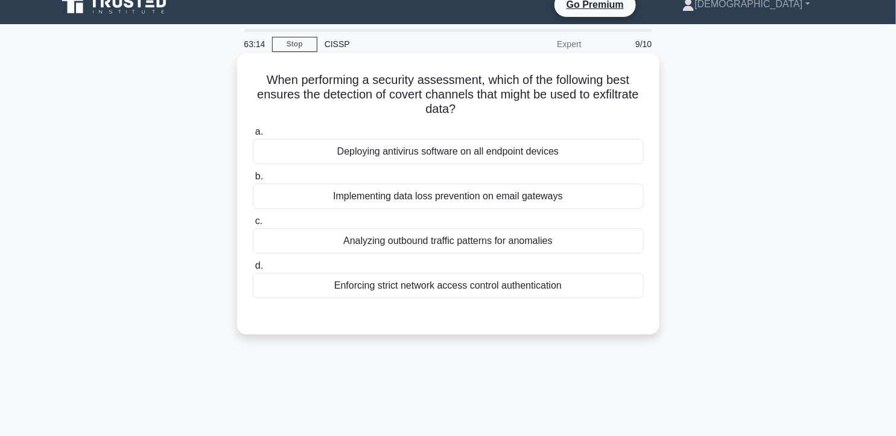
click at [382, 242] on div "Analyzing outbound traffic patterns for anomalies" at bounding box center [448, 240] width 391 height 25
click at [253, 225] on input "c. Analyzing outbound traffic patterns for anomalies" at bounding box center [253, 221] width 0 height 8
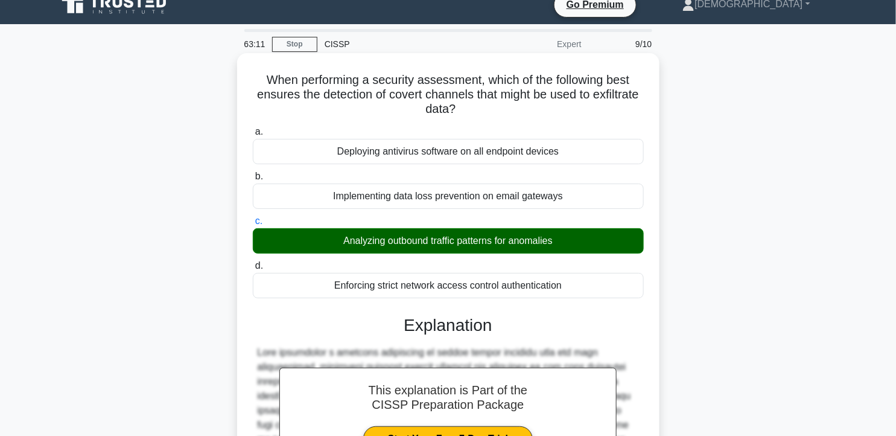
drag, startPoint x: 261, startPoint y: 77, endPoint x: 576, endPoint y: 284, distance: 377.1
click at [576, 284] on div "When performing a security assessment, which of the following best ensures the …" at bounding box center [448, 372] width 413 height 629
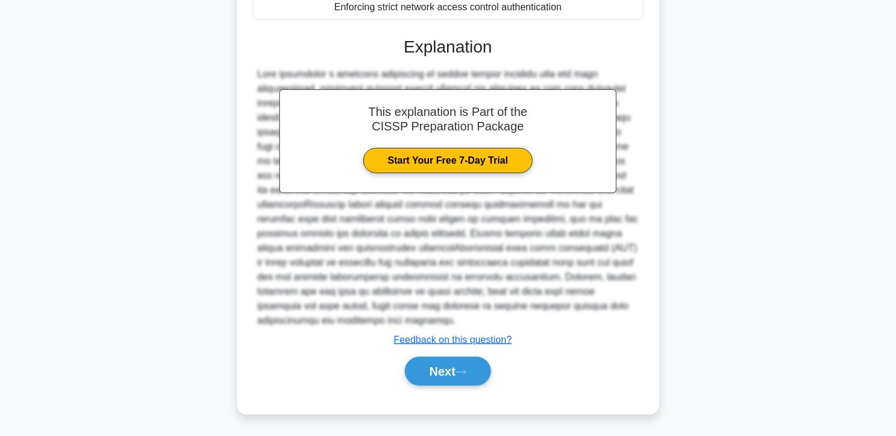
scroll to position [293, 0]
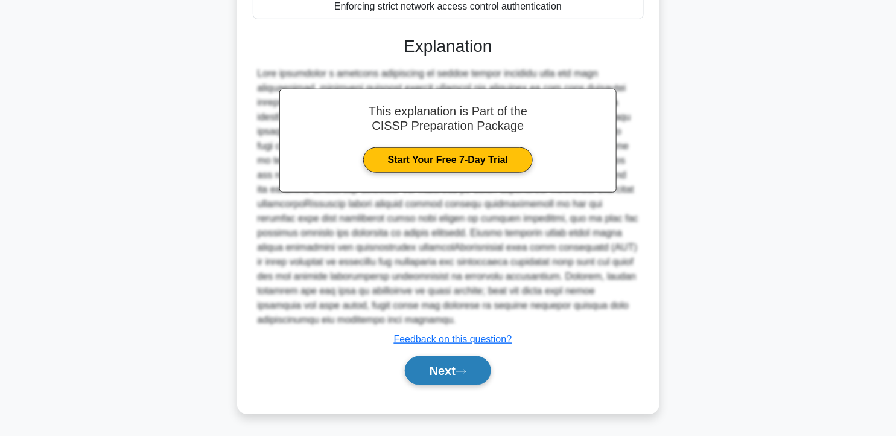
click at [474, 366] on button "Next" at bounding box center [448, 370] width 86 height 29
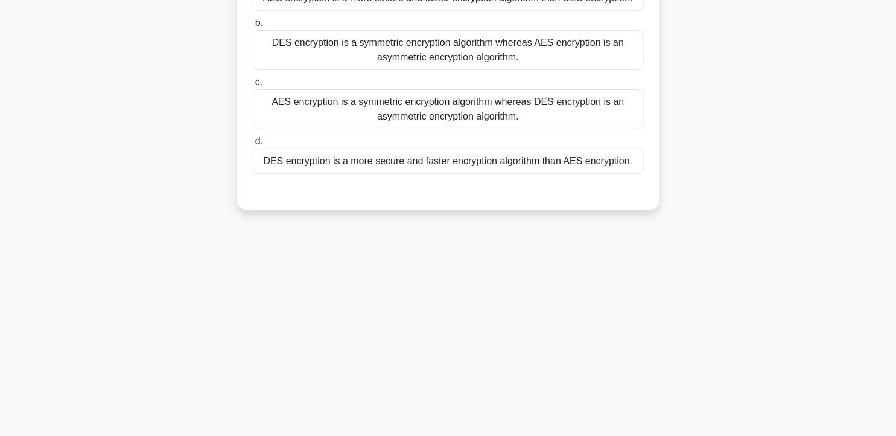
scroll to position [14, 0]
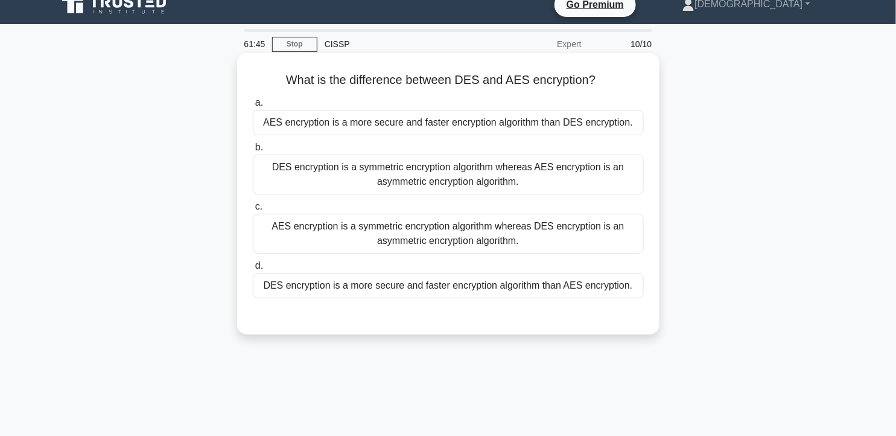
click at [550, 119] on div "AES encryption is a more secure and faster encryption algorithm than DES encryp…" at bounding box center [448, 122] width 391 height 25
click at [253, 107] on input "a. AES encryption is a more secure and faster encryption algorithm than DES enc…" at bounding box center [253, 103] width 0 height 8
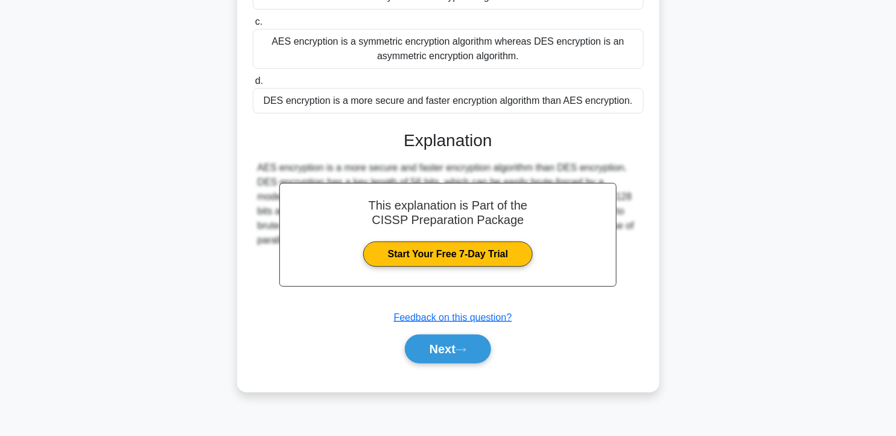
scroll to position [201, 0]
